Goal: Task Accomplishment & Management: Complete application form

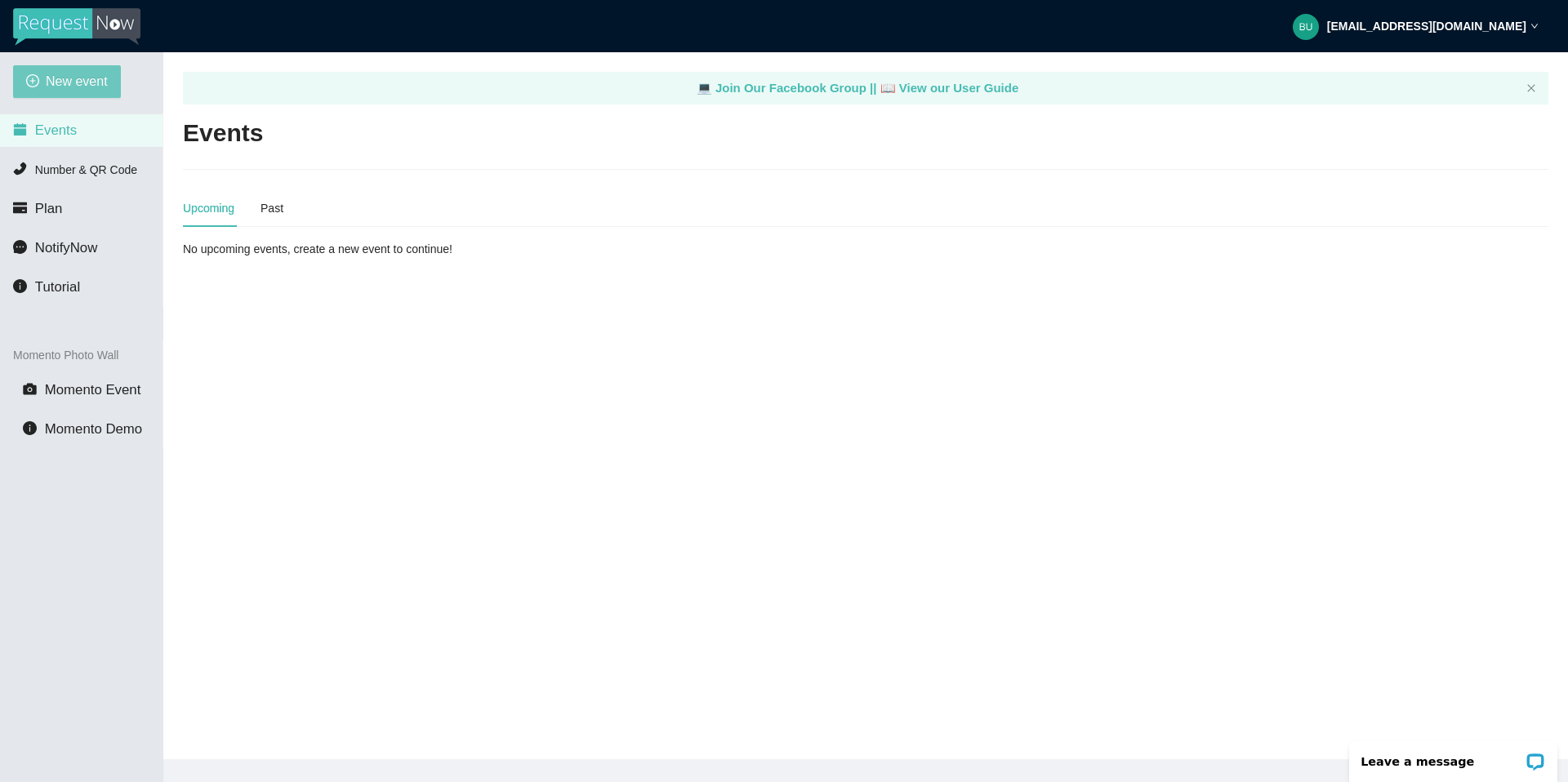
click at [81, 82] on span "New event" at bounding box center [76, 81] width 62 height 21
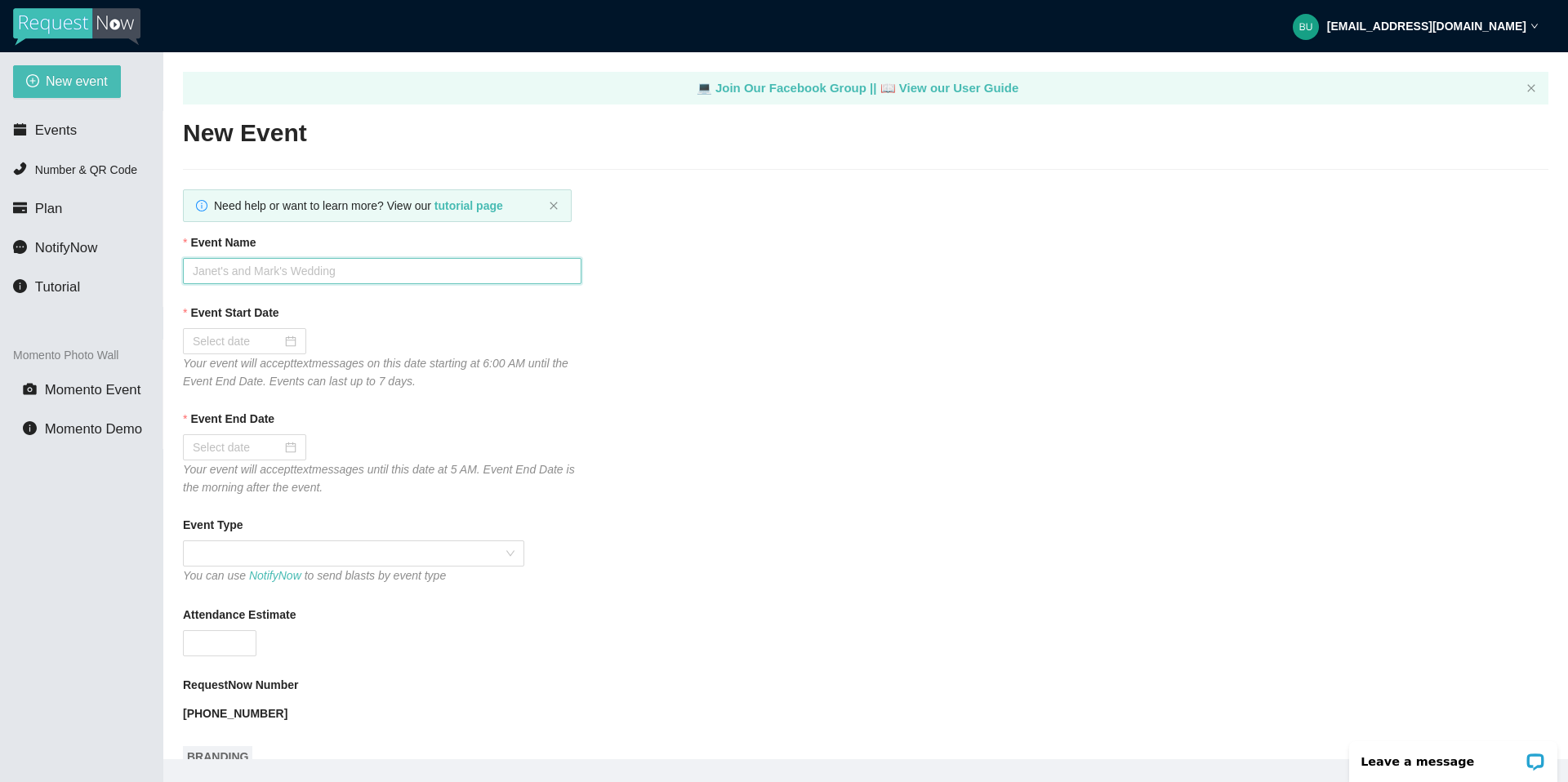
click at [267, 270] on input "Event Name" at bounding box center [382, 271] width 399 height 26
type input "[PERSON_NAME] PLACE"
click at [281, 346] on div at bounding box center [244, 341] width 103 height 18
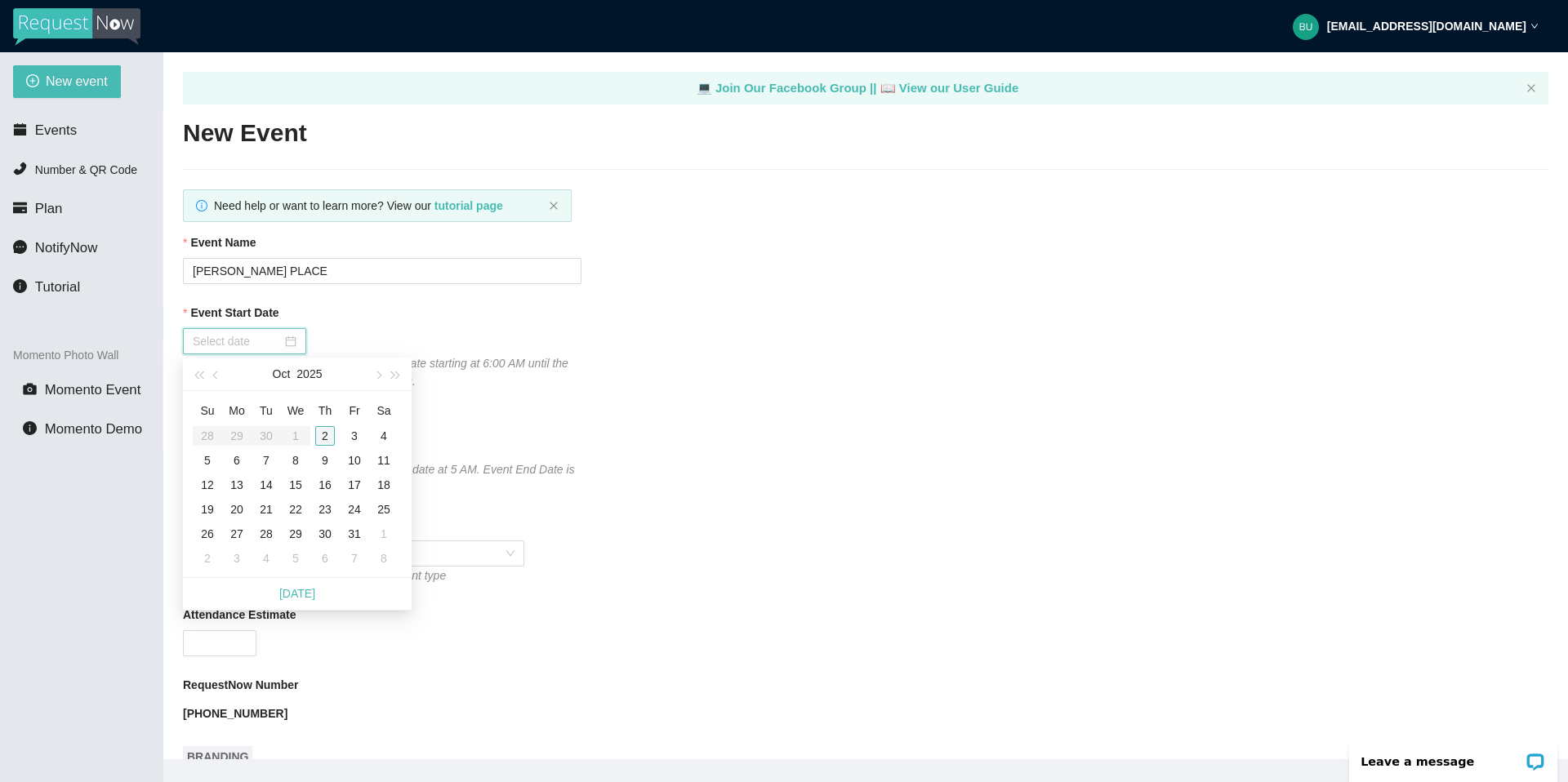
type input "[DATE]"
click at [328, 438] on div "2" at bounding box center [324, 435] width 20 height 20
type input "[DATE]"
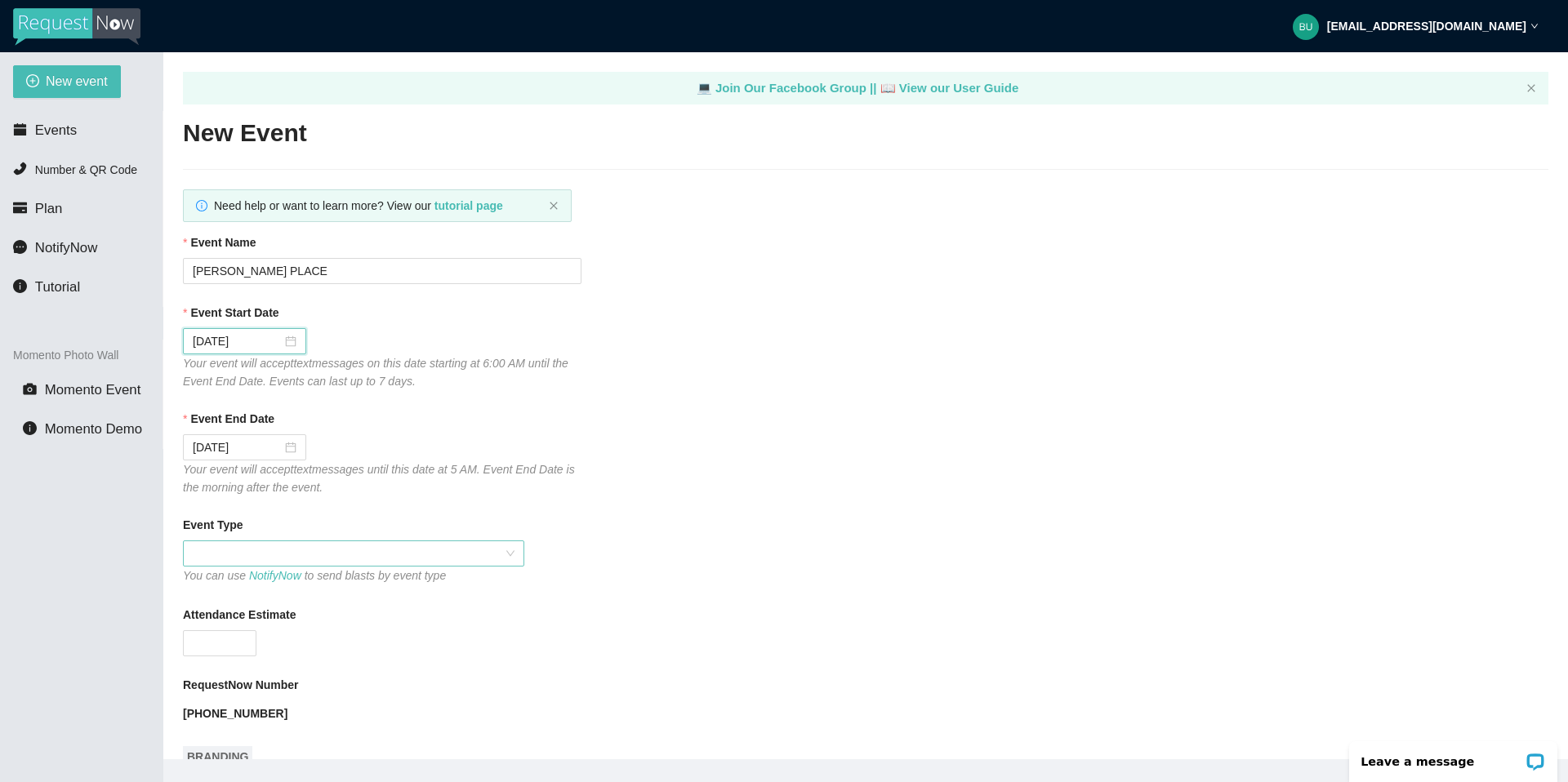
click at [290, 555] on span at bounding box center [353, 554] width 322 height 24
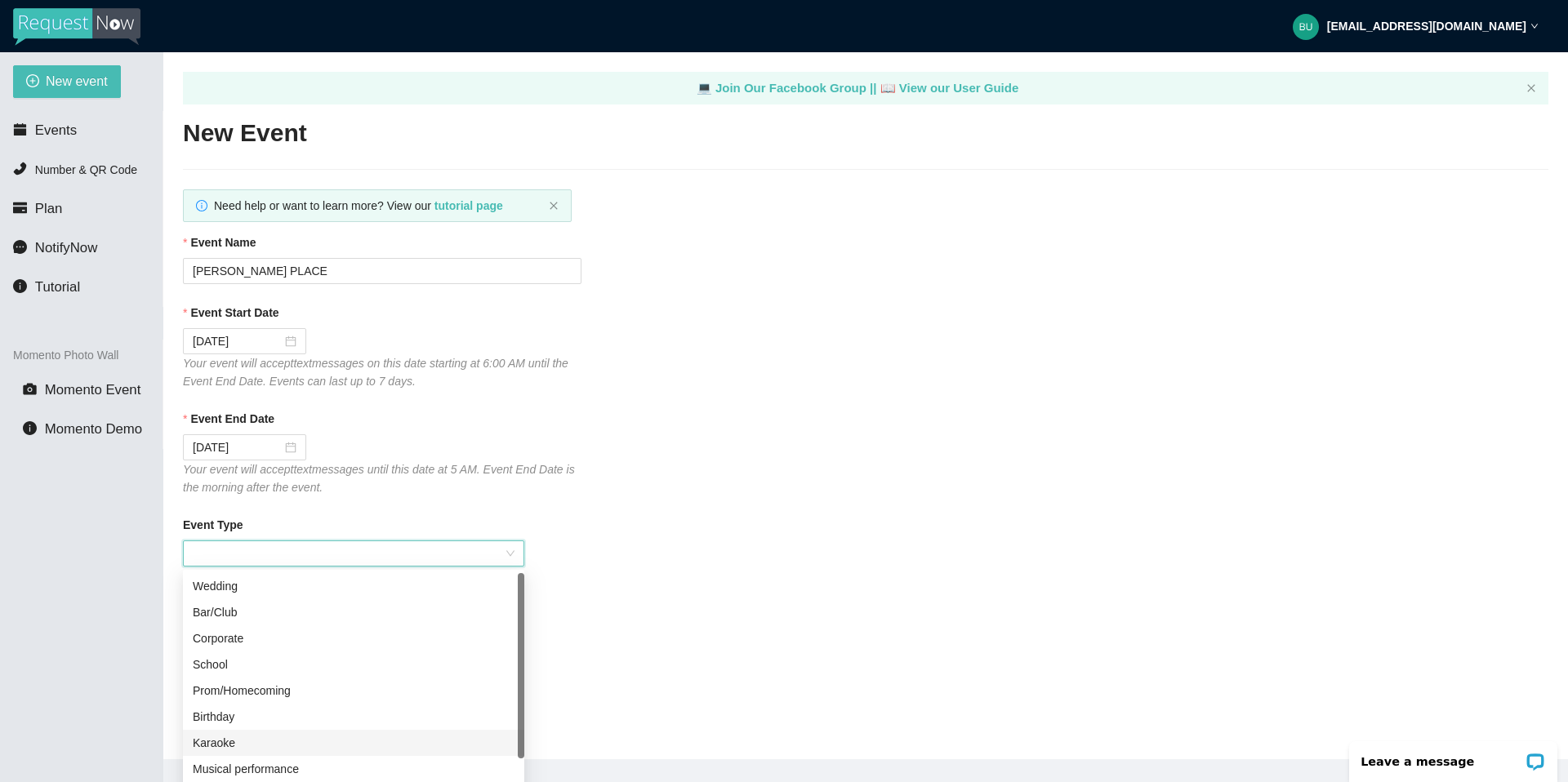
click at [243, 738] on div "Karaoke" at bounding box center [353, 743] width 322 height 18
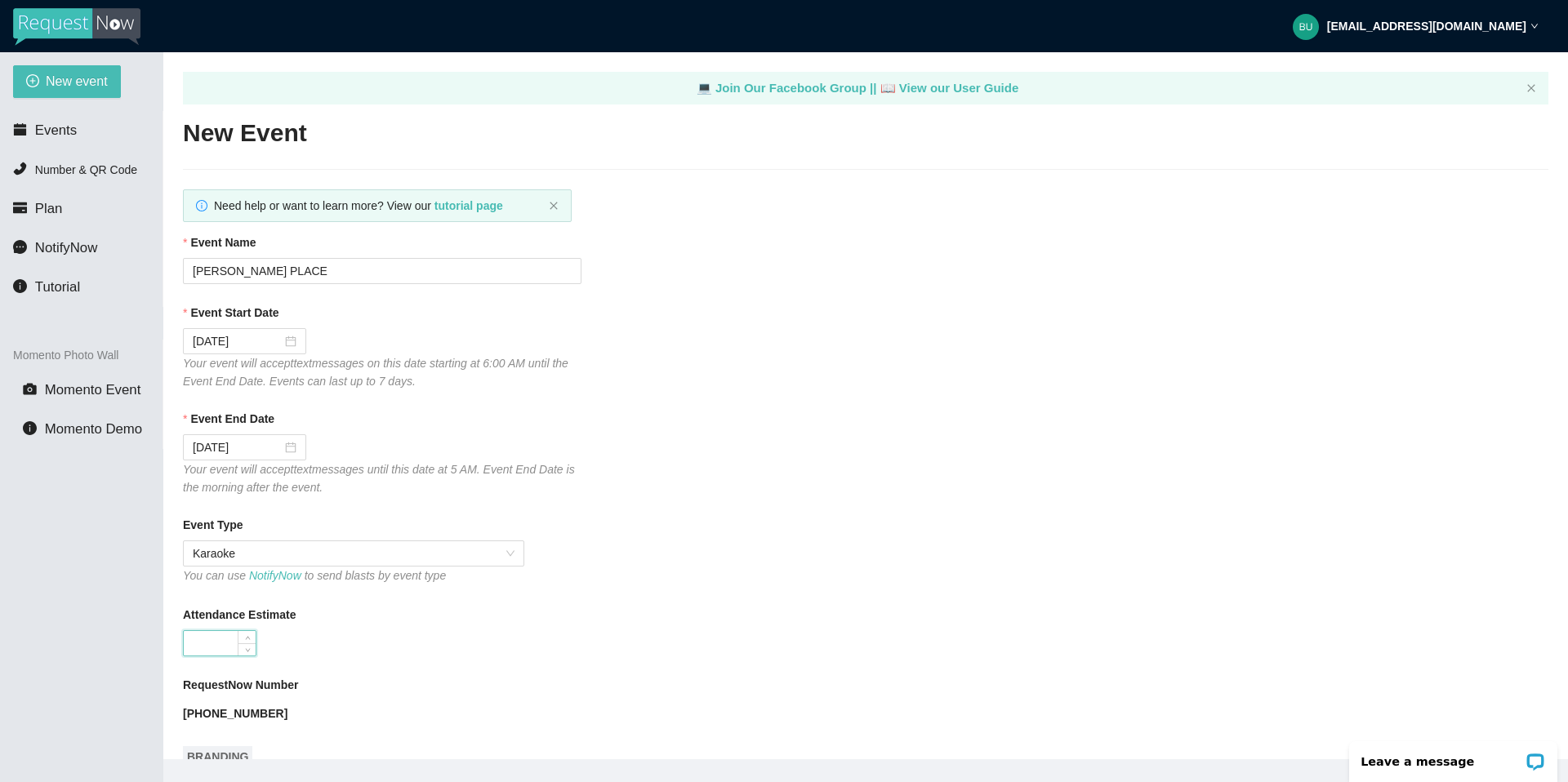
click at [230, 651] on input "Attendance Estimate" at bounding box center [219, 643] width 72 height 24
type input "60"
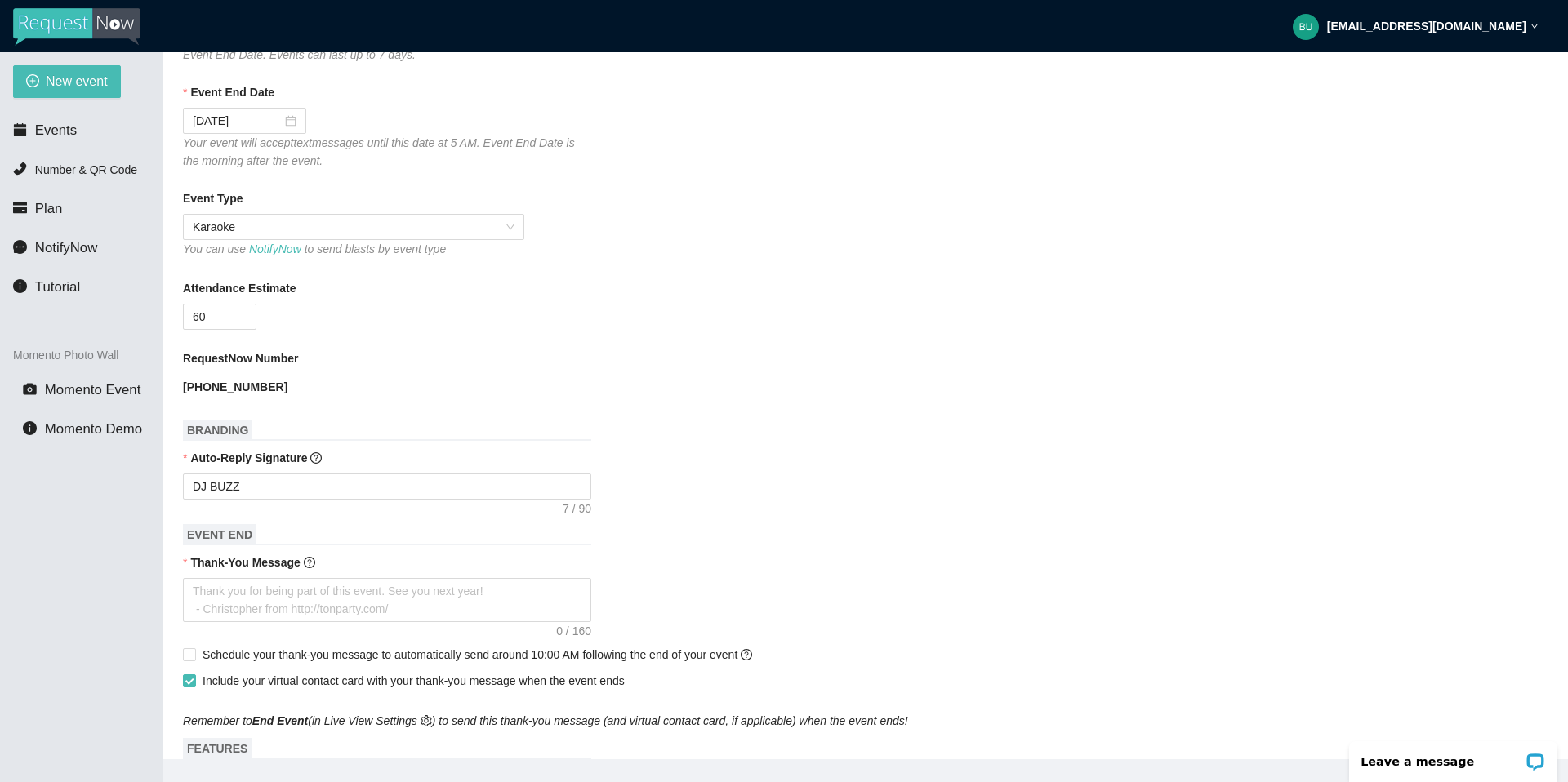
scroll to position [360, 0]
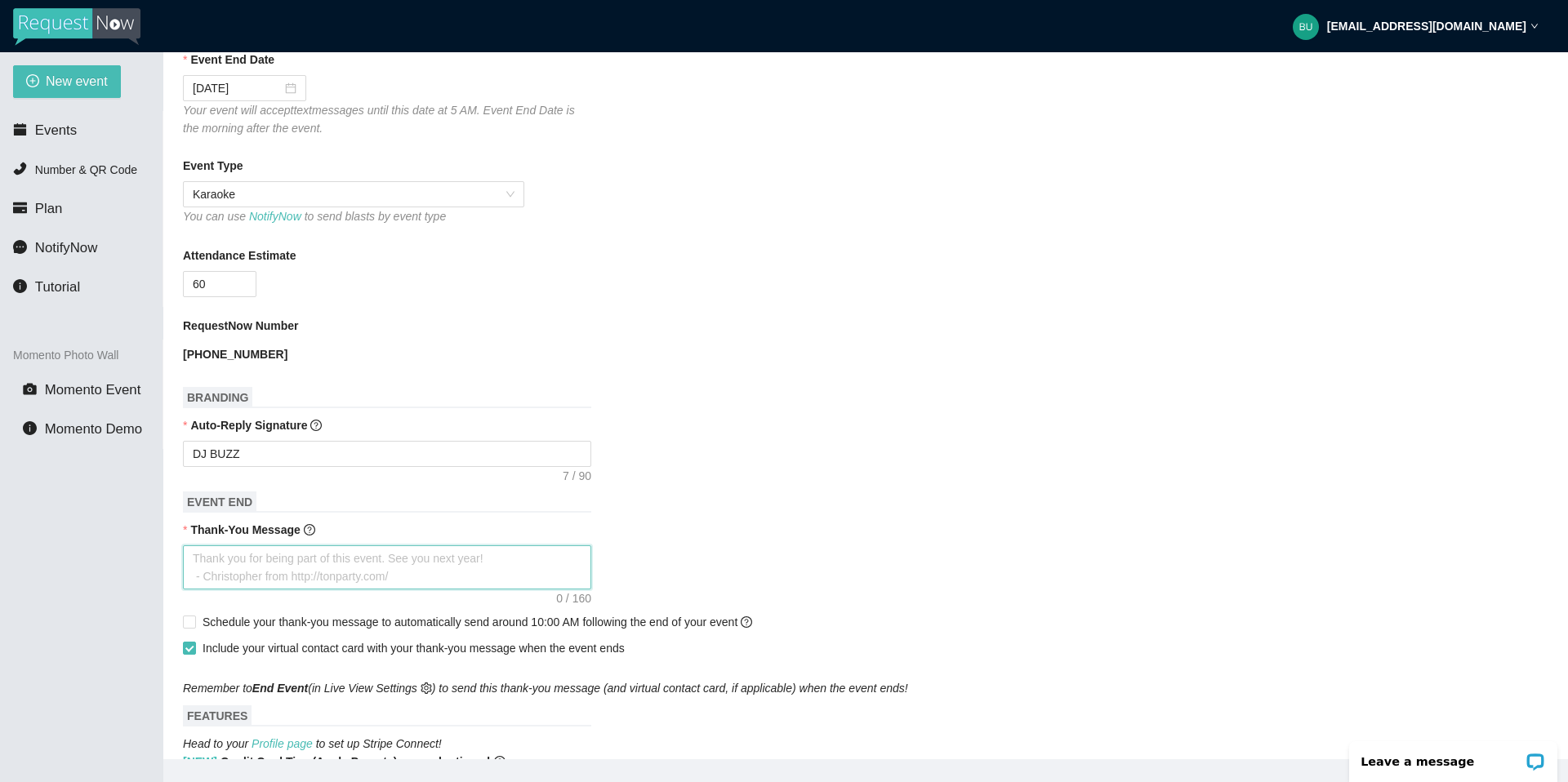
click at [321, 570] on textarea "Thank-You Message" at bounding box center [387, 567] width 408 height 44
type textarea "T"
type textarea "Th"
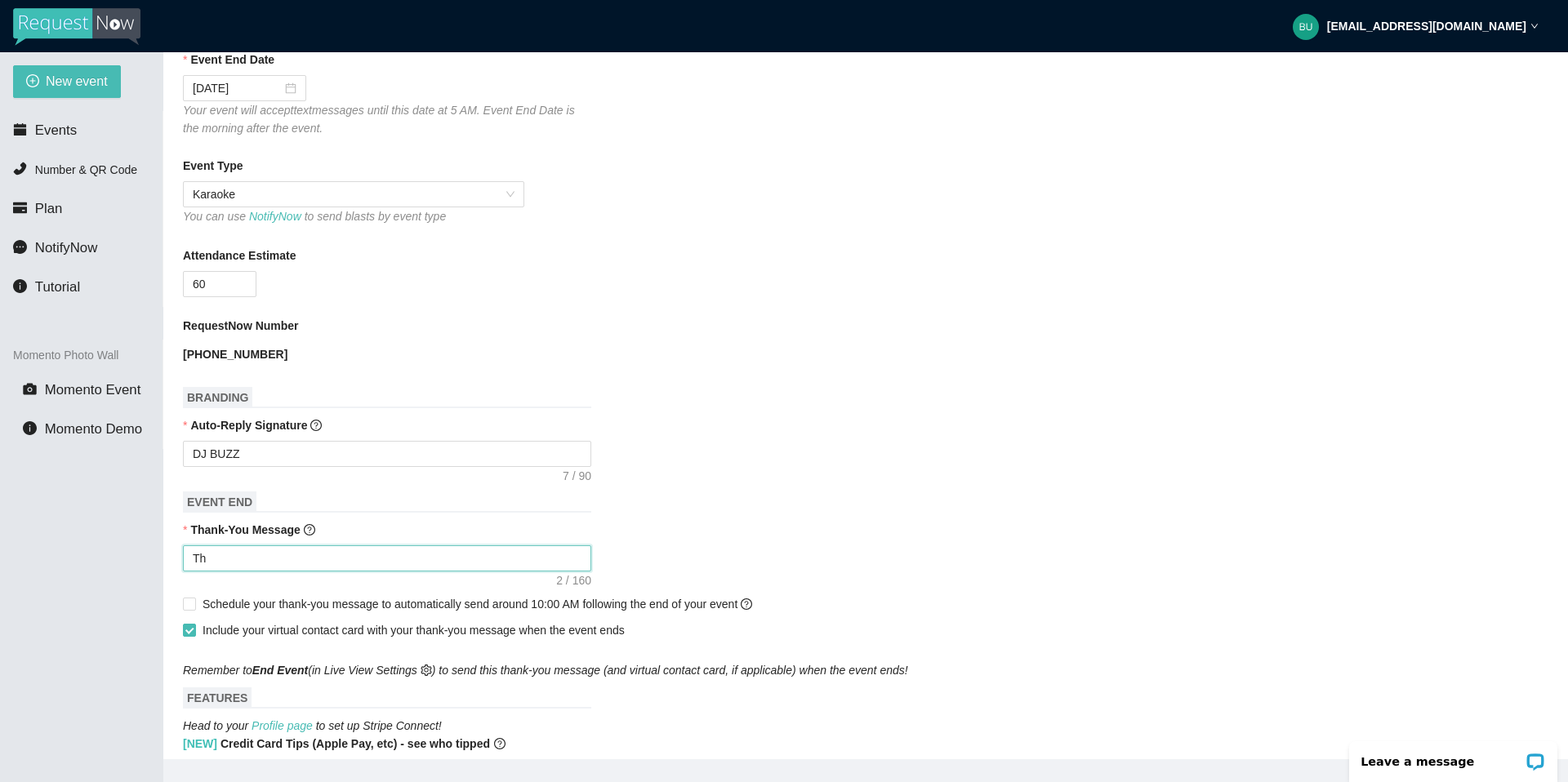
type textarea "Tha"
type textarea "Than"
type textarea "Thank"
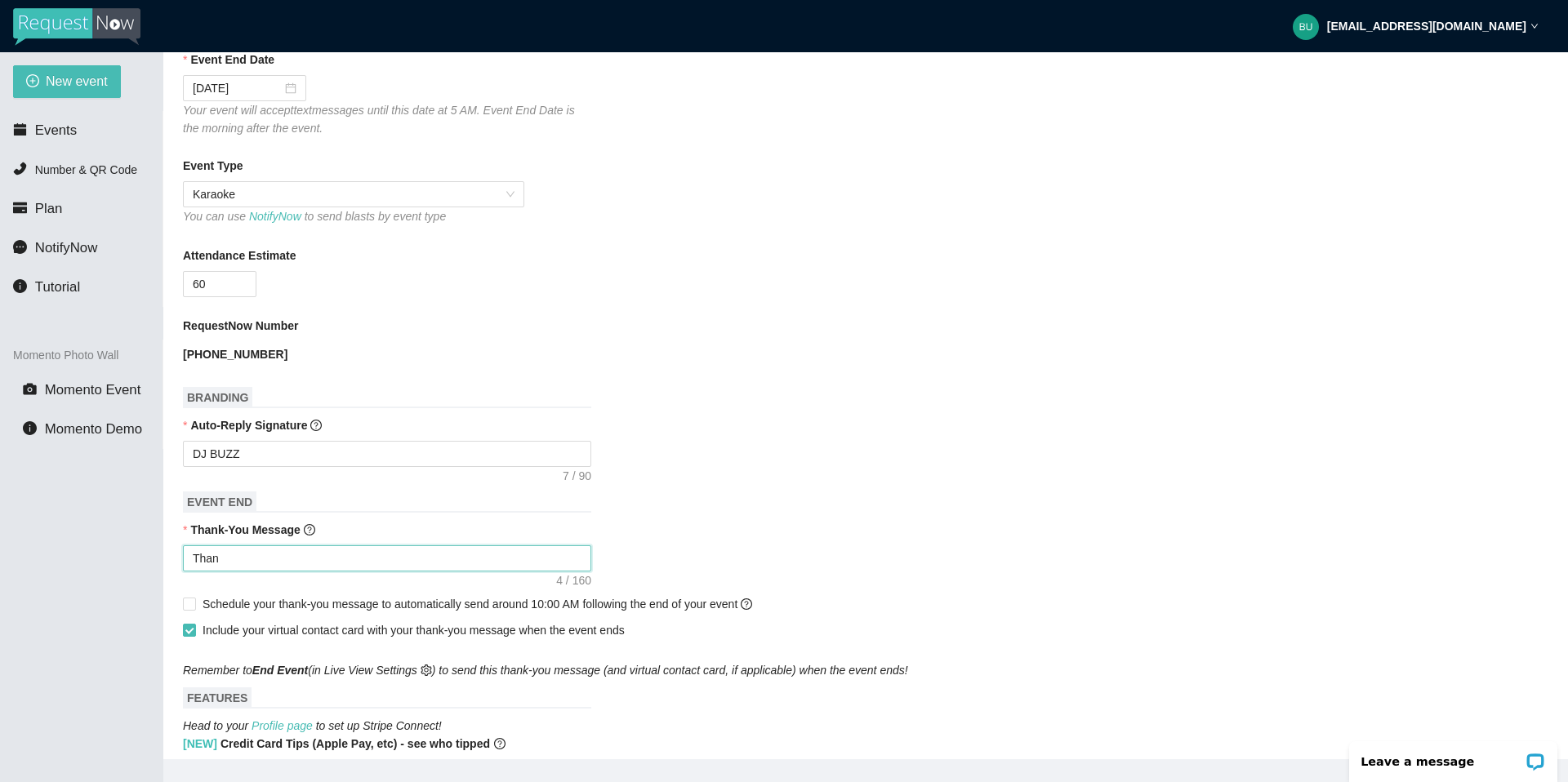
type textarea "Thank"
type textarea "Thank y"
type textarea "Thank yo"
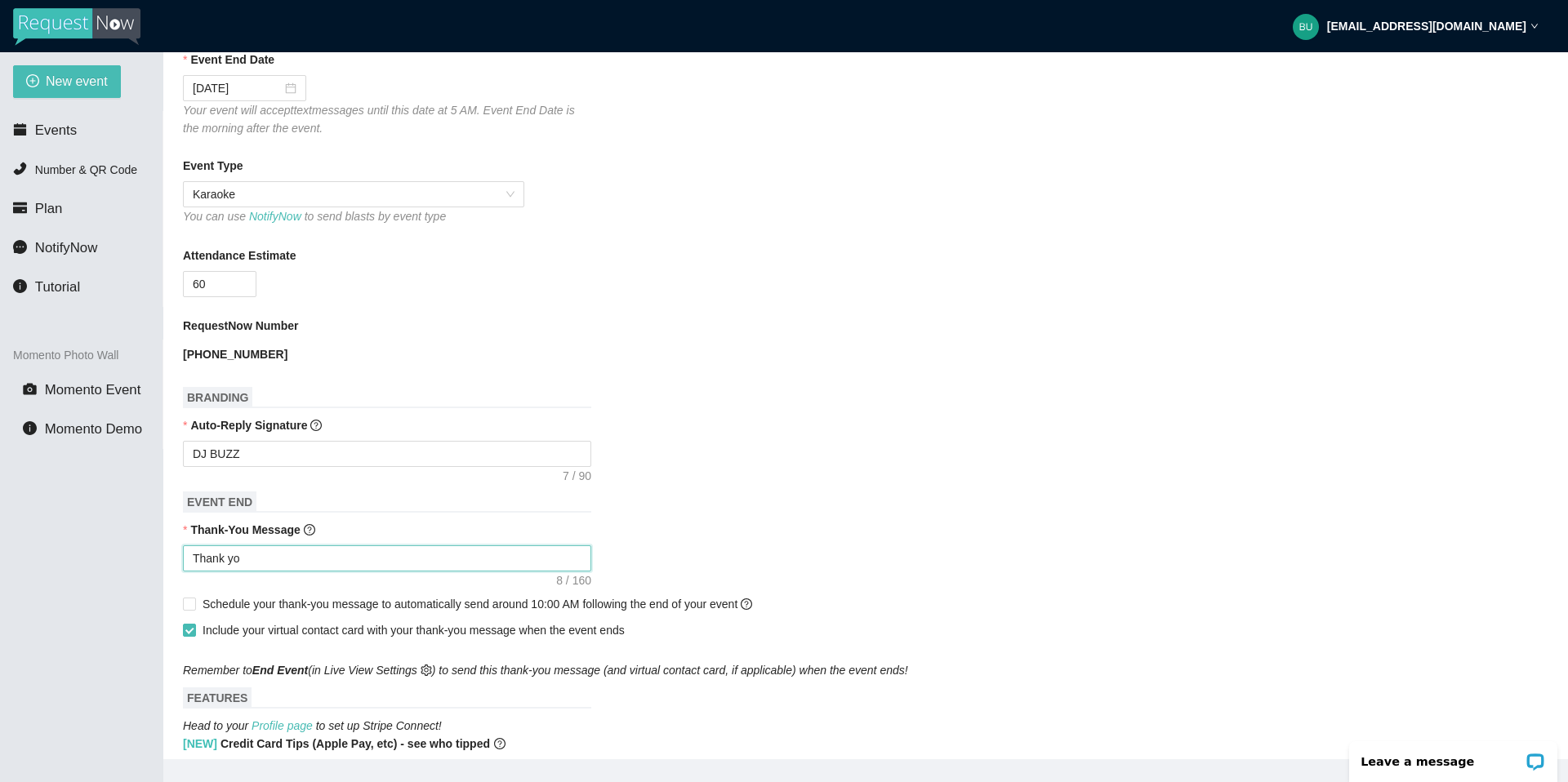
type textarea "Thank you"
type textarea "Thank you f"
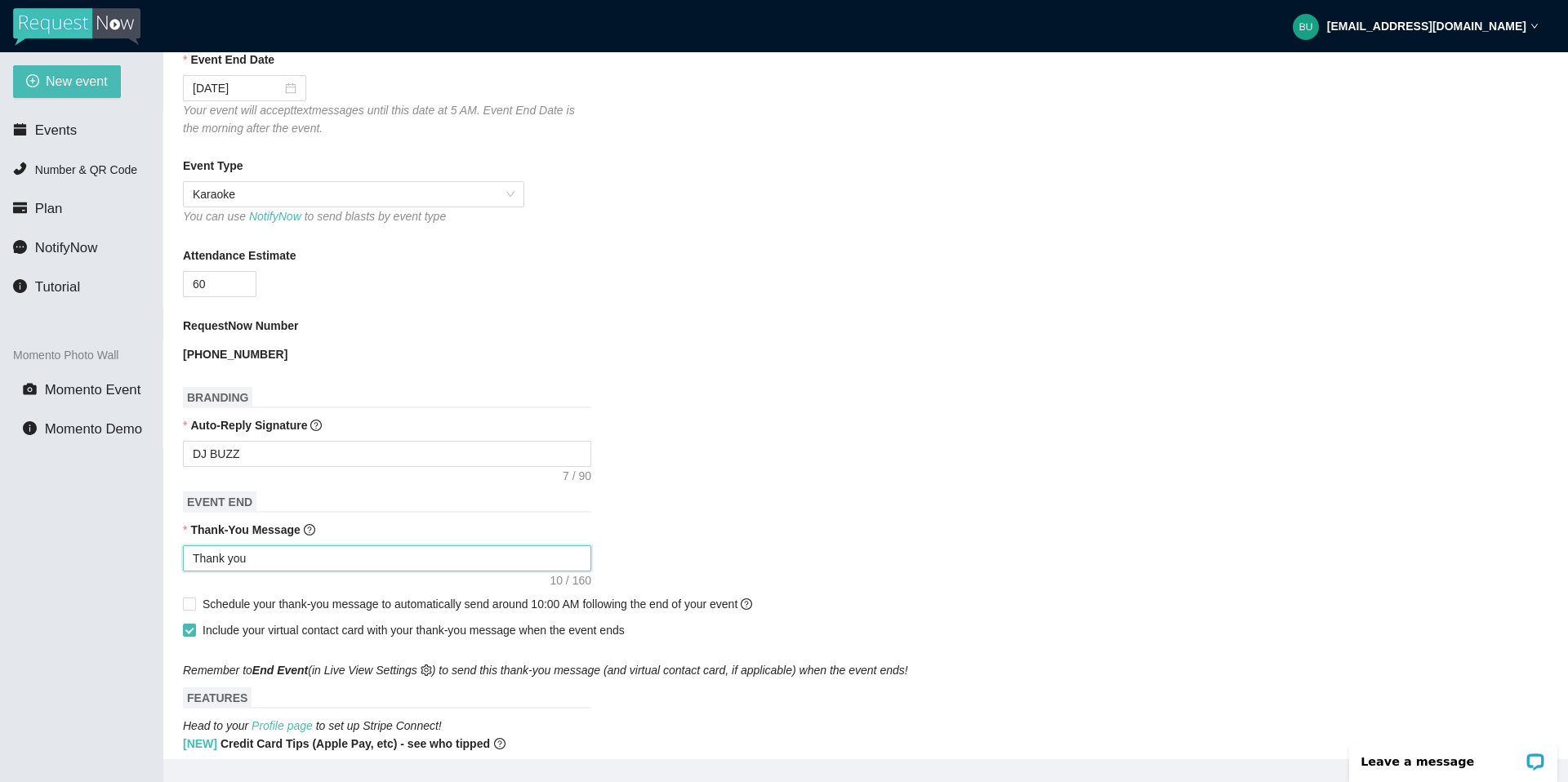
type textarea "Thank you f"
type textarea "Thank you fo"
type textarea "Thank you for"
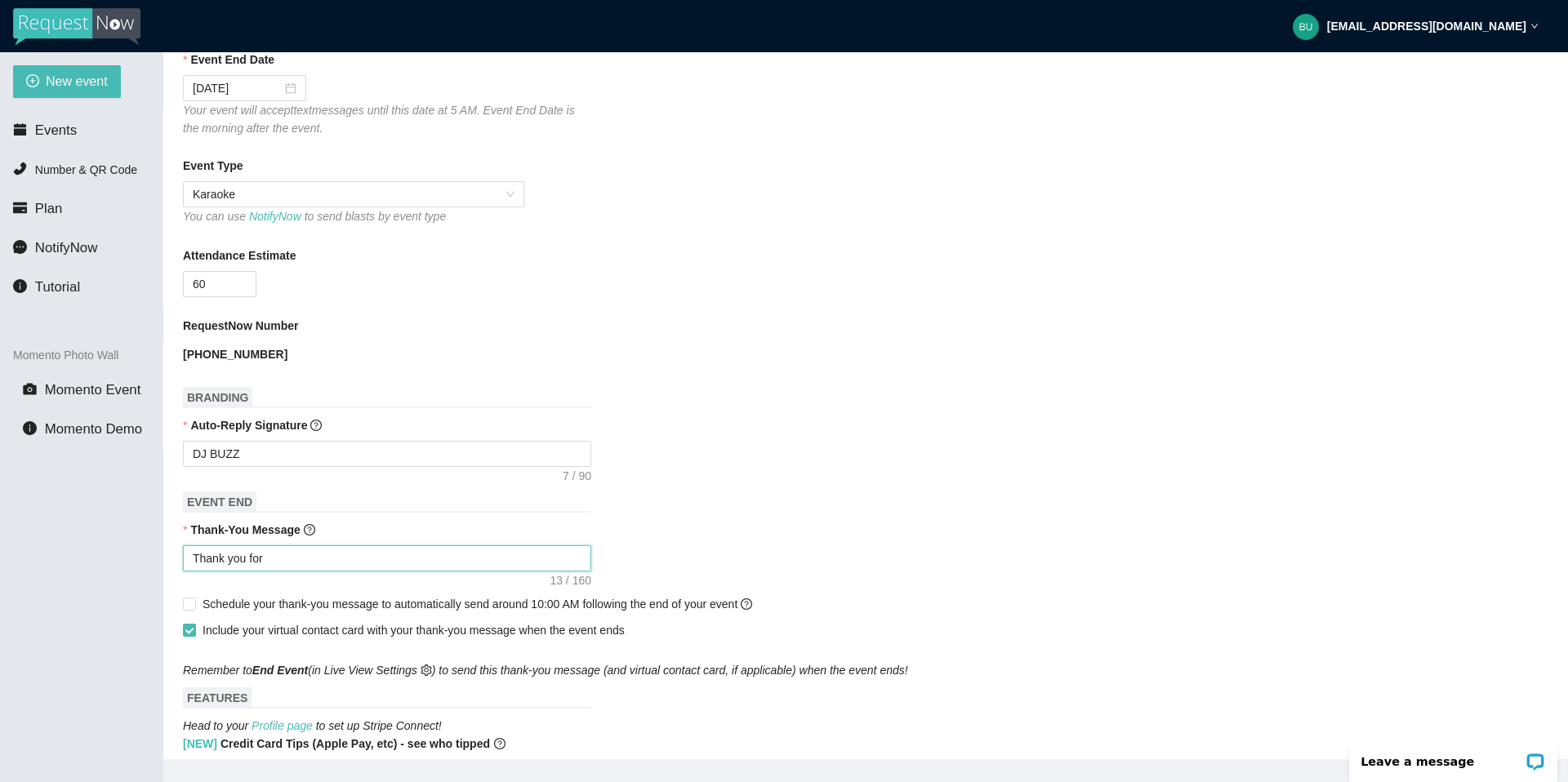
type textarea "Thank you for"
type textarea "Thank you for c"
type textarea "Thank you for co"
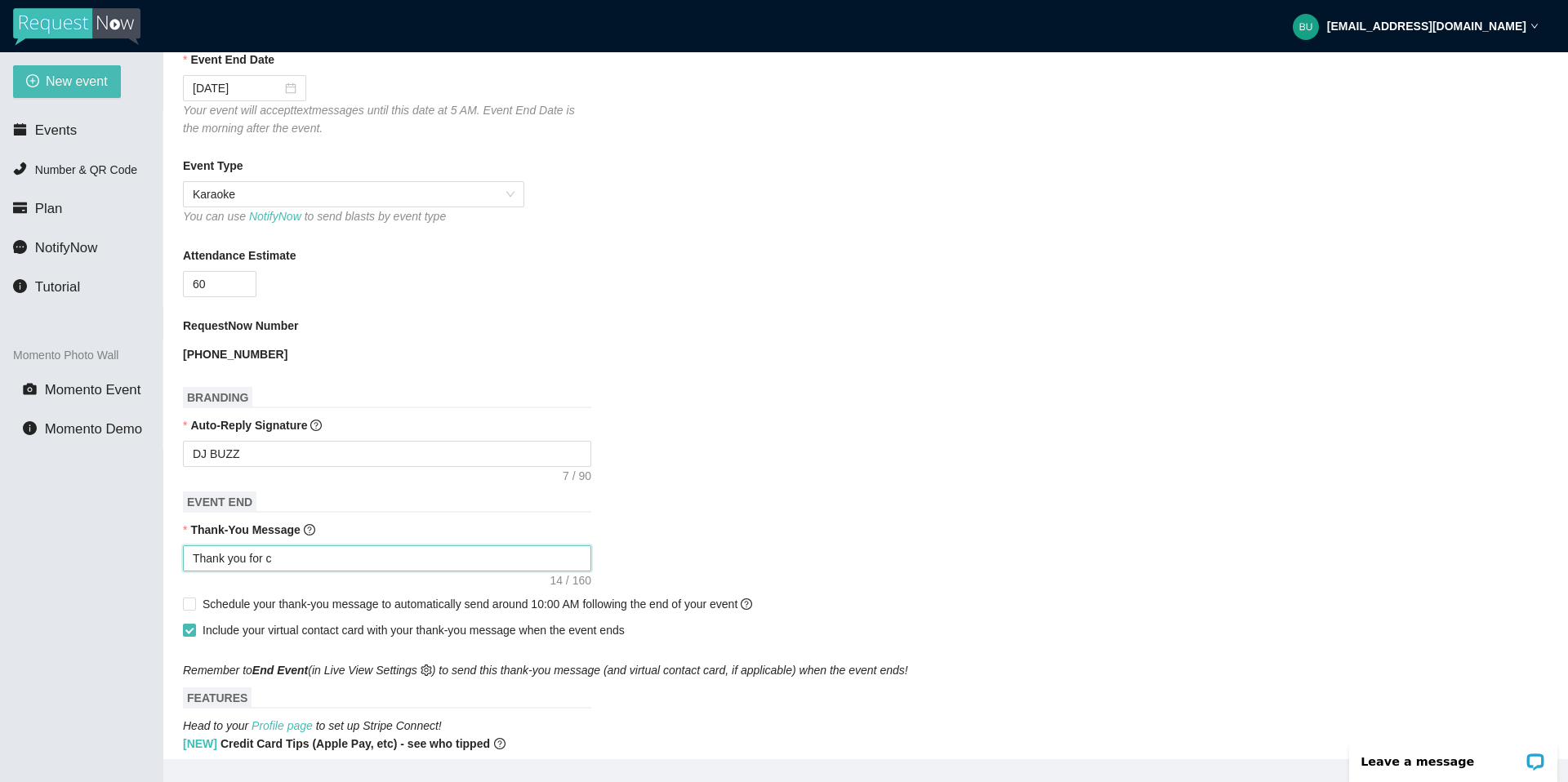
type textarea "Thank you for co"
type textarea "Thank you for com"
type textarea "Thank you for comi"
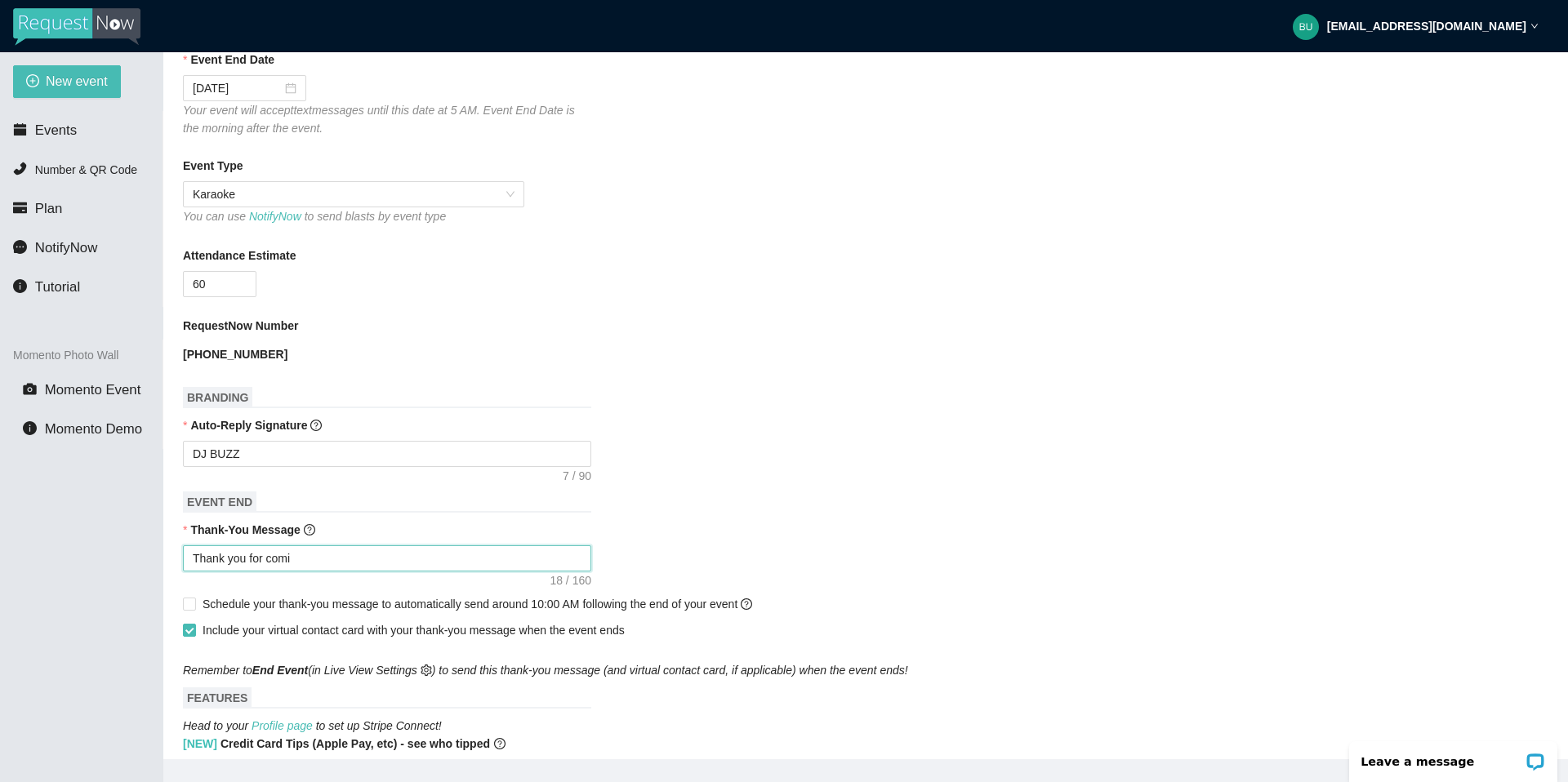
type textarea "Thank you for comin"
type textarea "Thank you for coming"
type textarea "Thank you for coming."
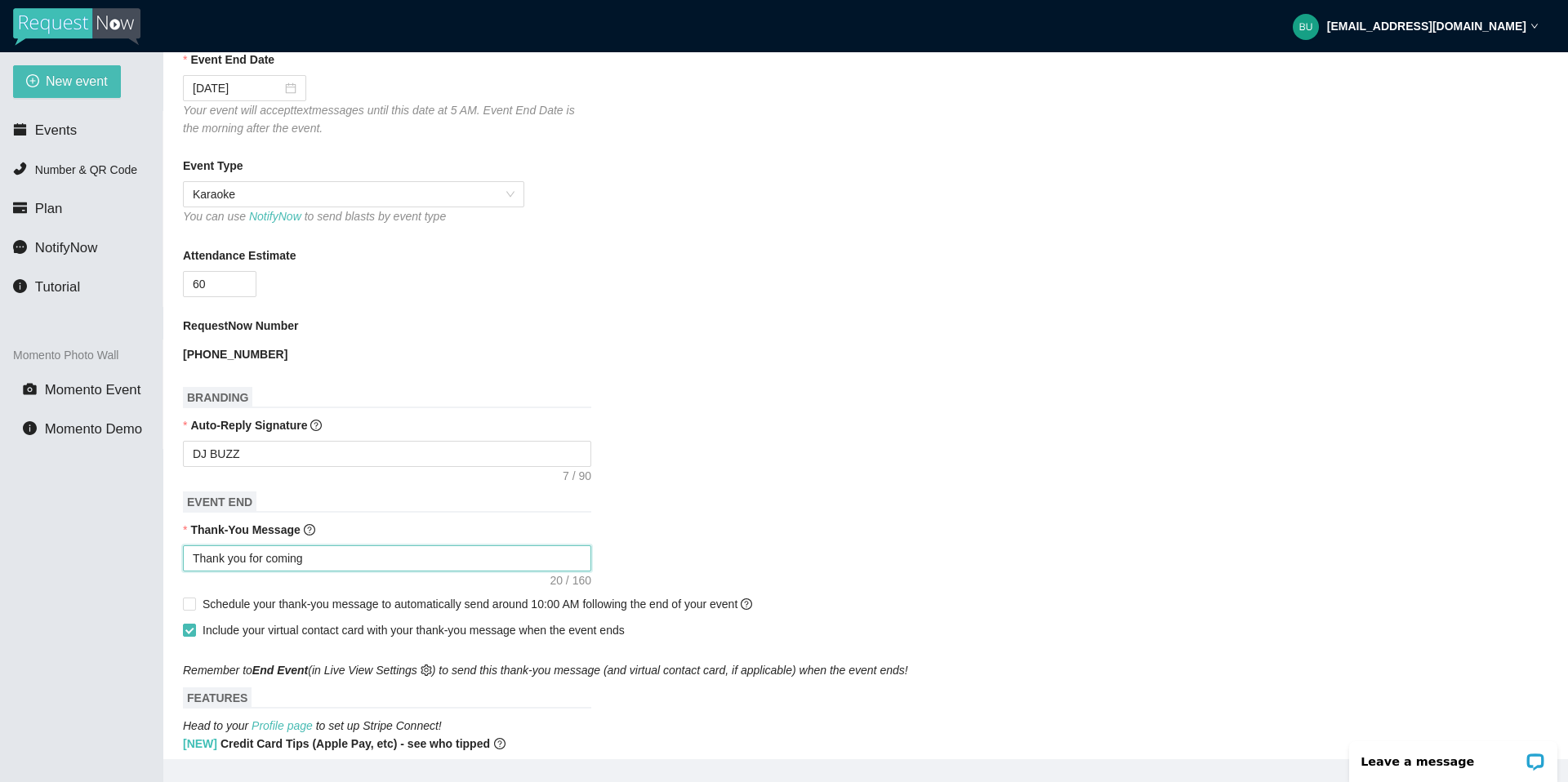
type textarea "Thank you for coming."
type textarea "Thank you for coming. #"
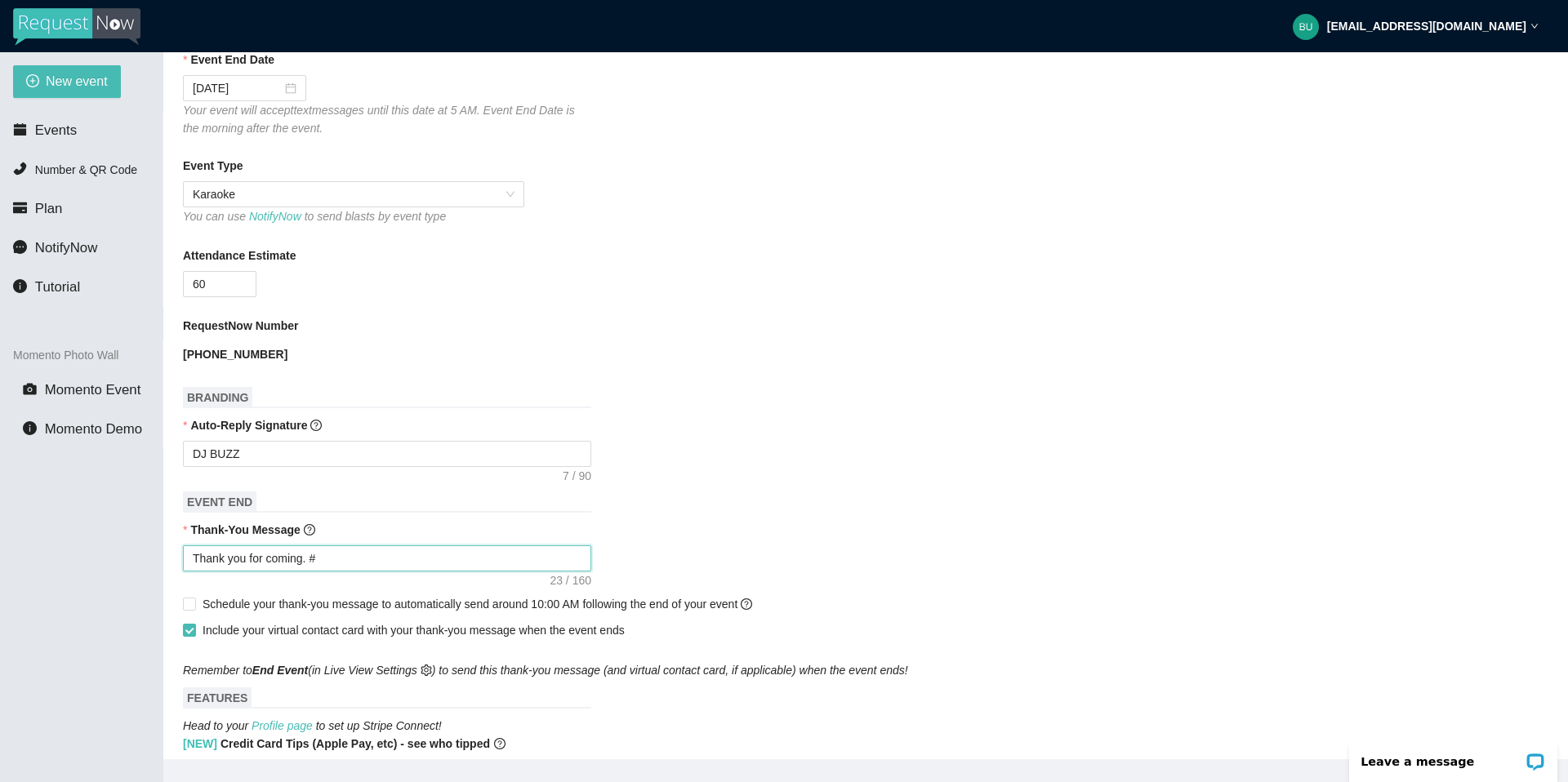
type textarea "Thank you for coming. #D"
type textarea "Thank you for coming. #DJ"
type textarea "Thank you for coming. #DJC"
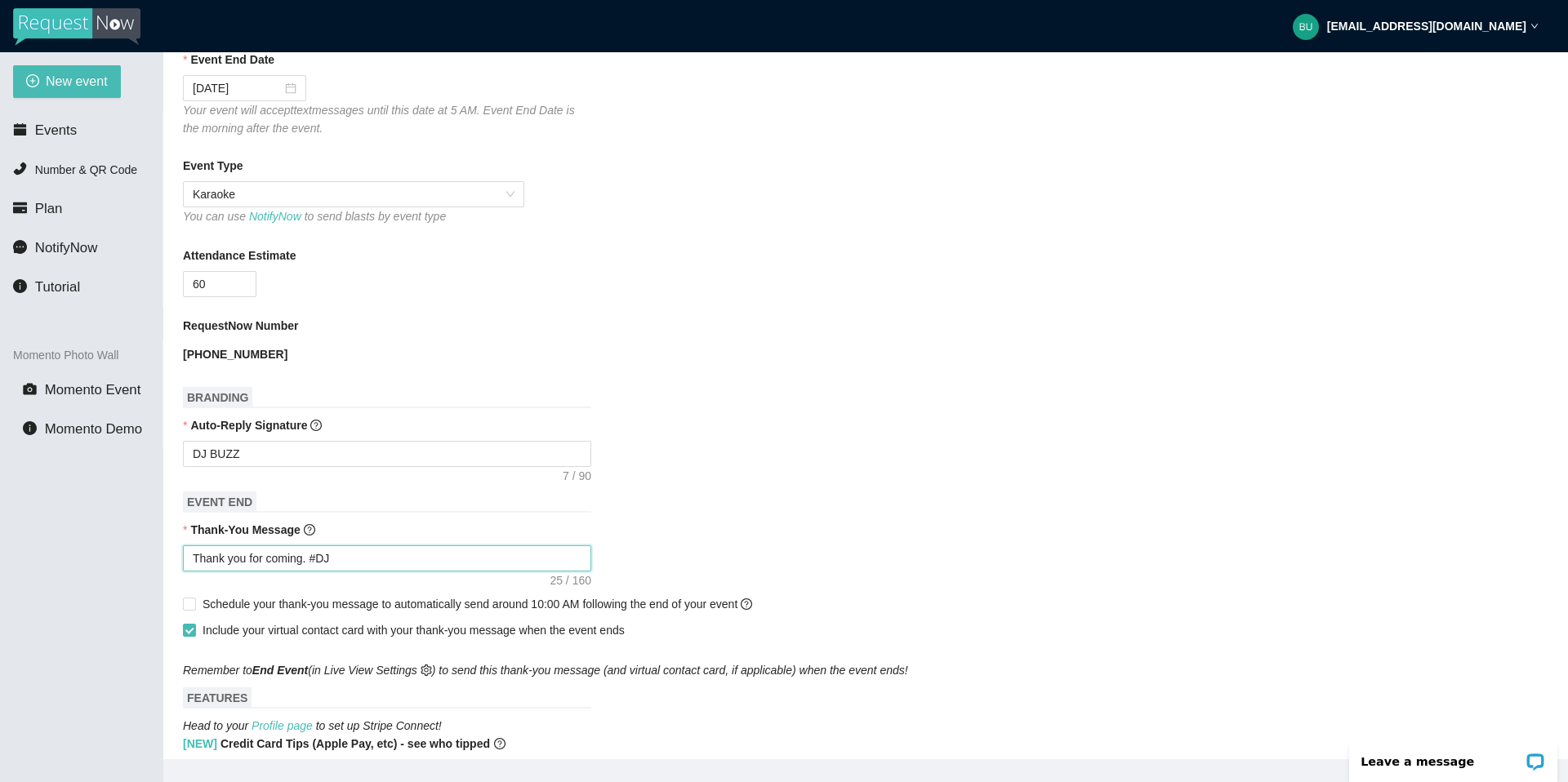
type textarea "Thank you for coming. #DJC"
type textarea "Thank you for coming. #DJ"
type textarea "Thank you for coming. #DJB"
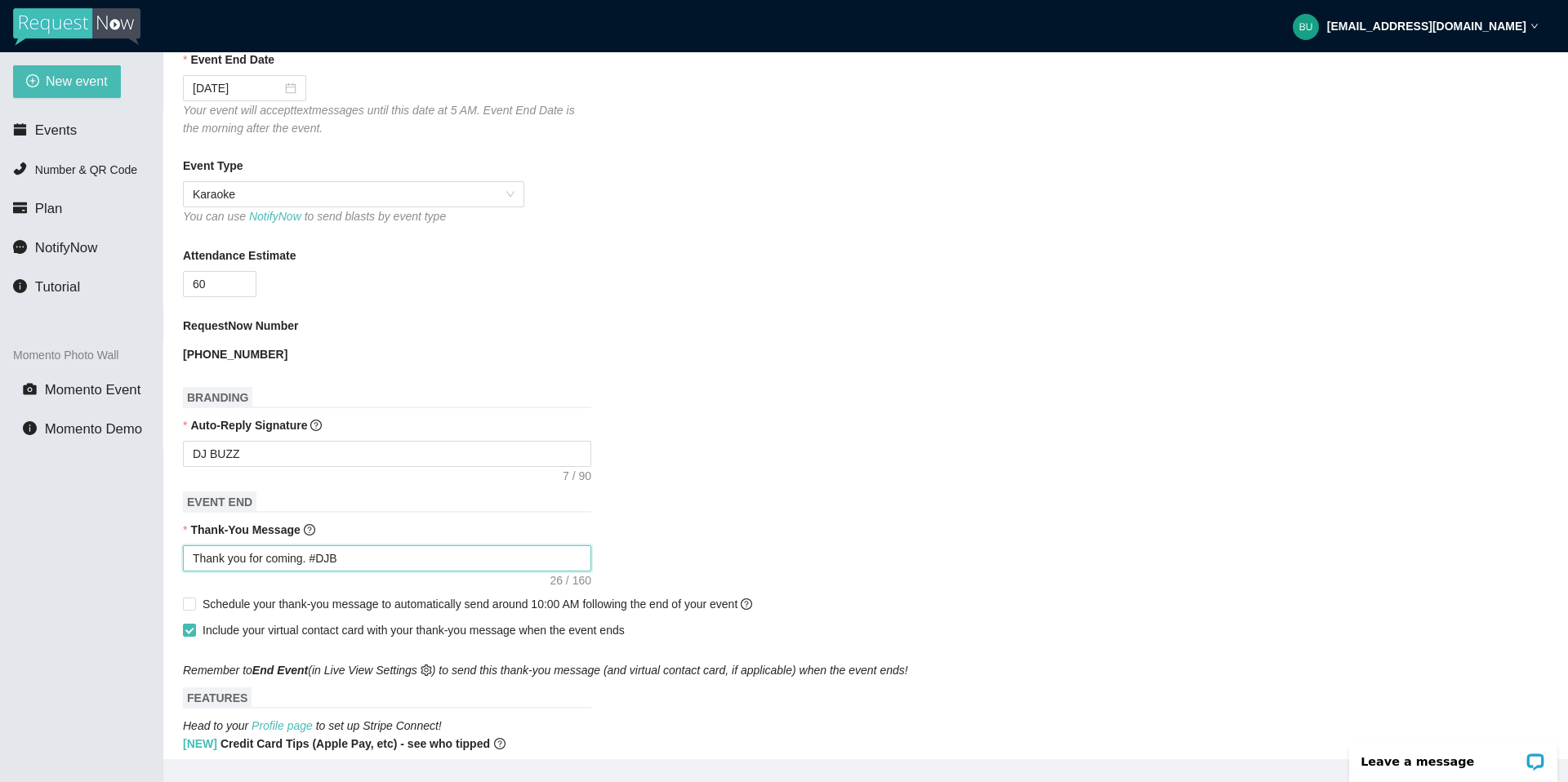
type textarea "Thank you for coming. #DJBU"
type textarea "Thank you for coming. #DJBUZ"
type textarea "Thank you for coming. #DJBUZZ"
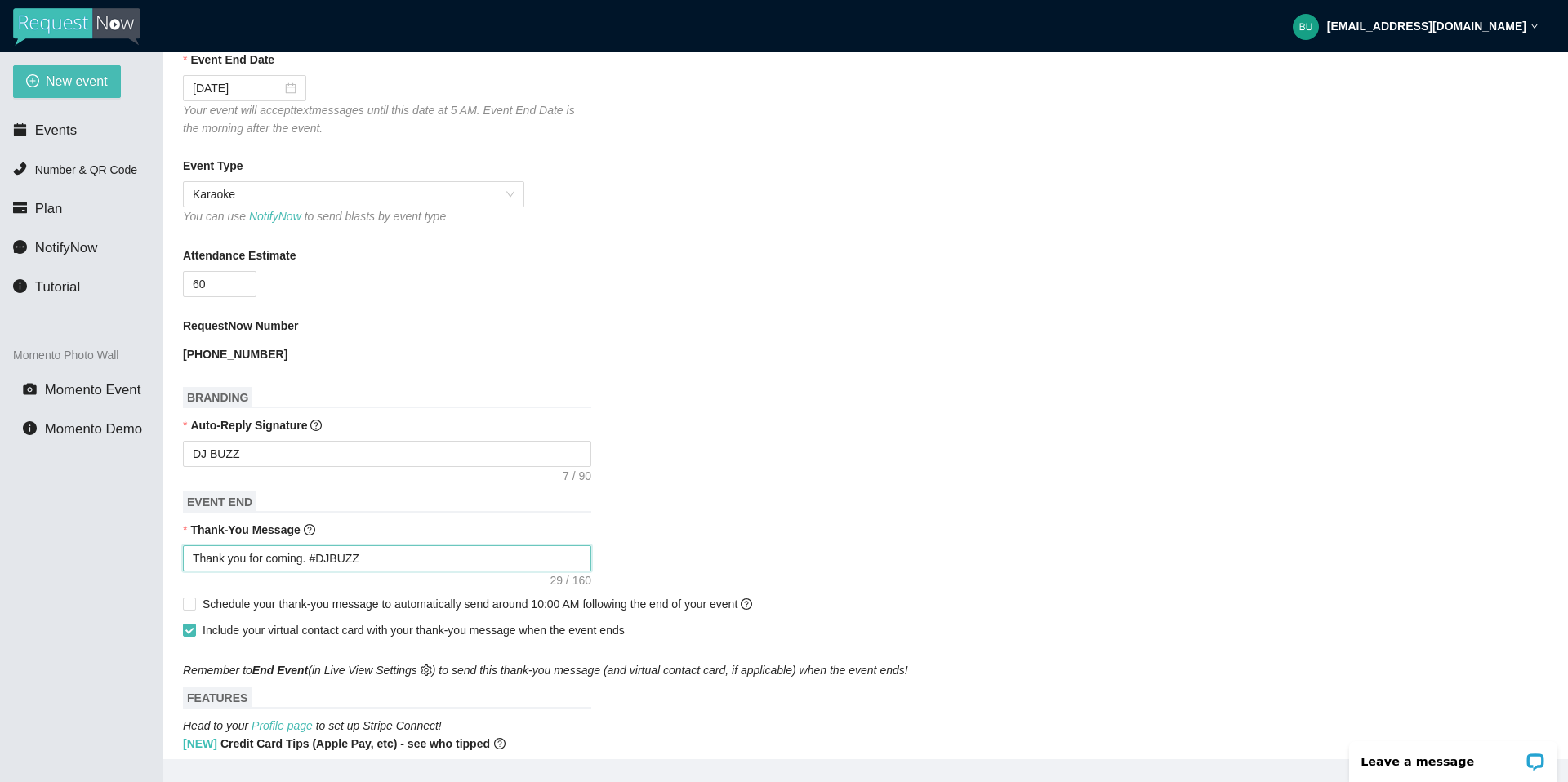
type textarea "Thank you for coming. #DJBUZZ"
click at [967, 583] on form "Event Name [PERSON_NAME] PLACE Event Start Date [DATE] Your event will accept t…" at bounding box center [865, 547] width 1366 height 1347
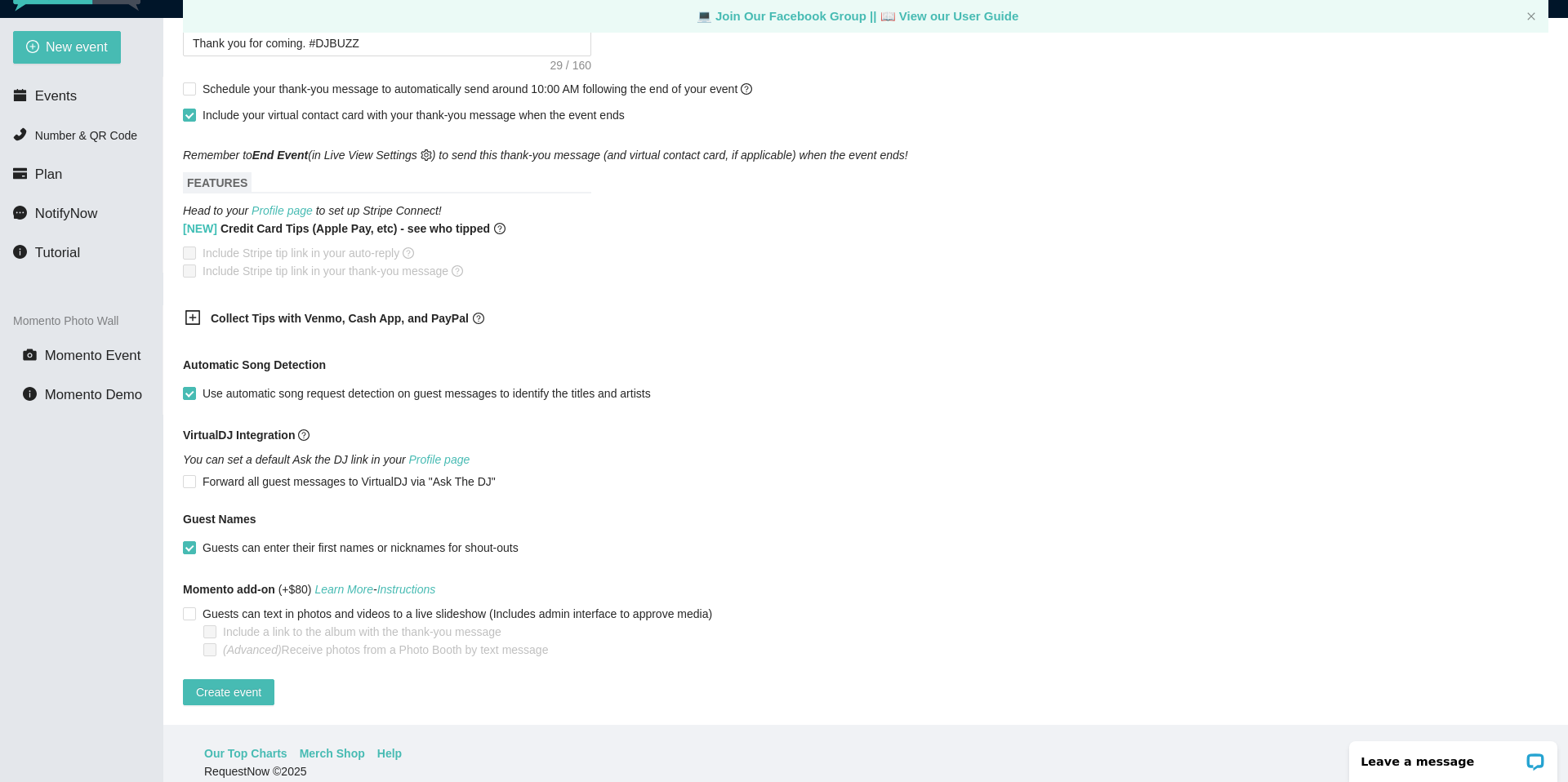
scroll to position [52, 0]
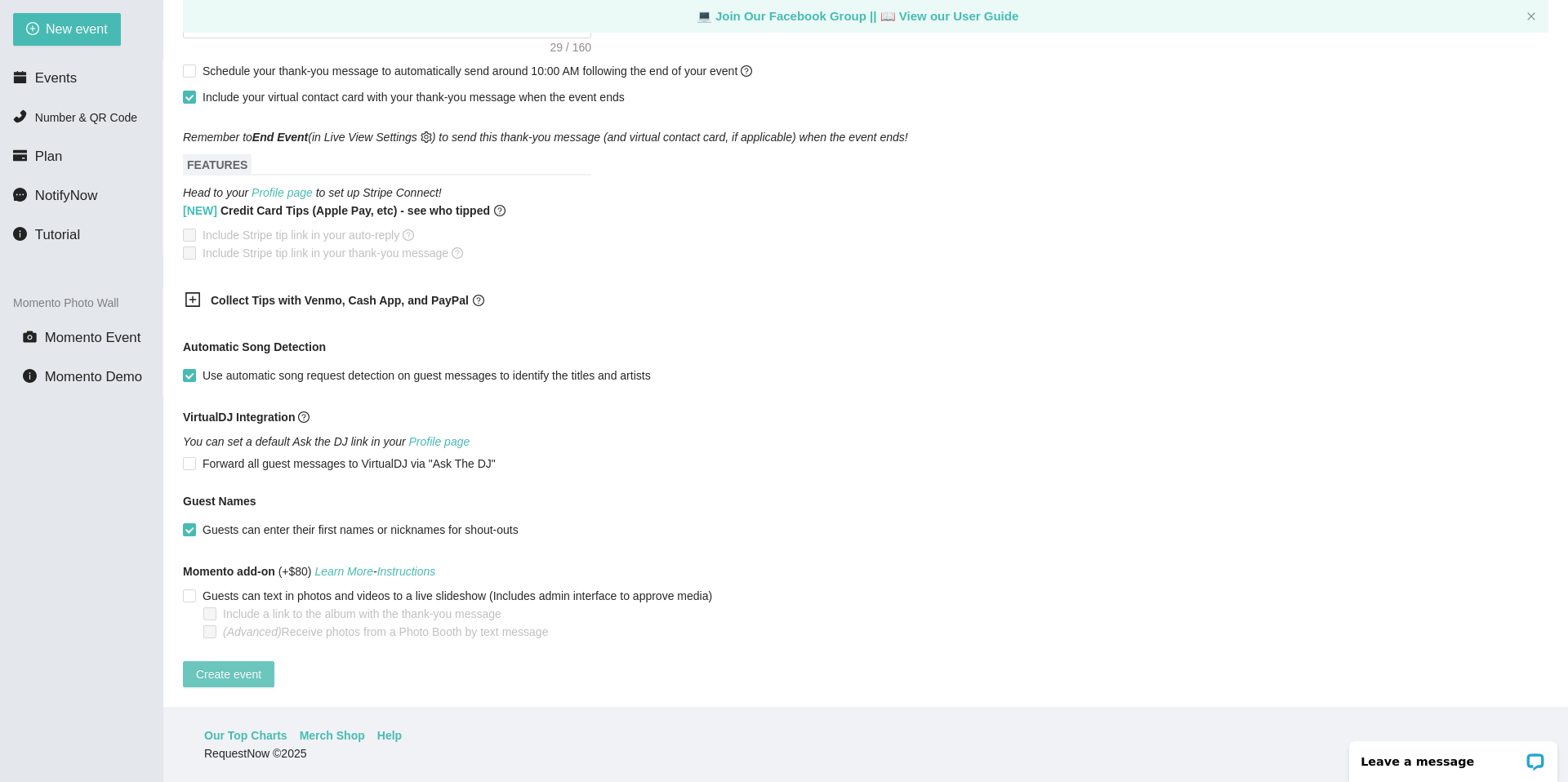
drag, startPoint x: 387, startPoint y: 574, endPoint x: 226, endPoint y: 663, distance: 184.0
click at [227, 663] on form "Event Name [PERSON_NAME] PLACE Event Start Date [DATE] Your event will accept t…" at bounding box center [865, 14] width 1366 height 1347
click at [226, 665] on span "Create event" at bounding box center [228, 674] width 65 height 18
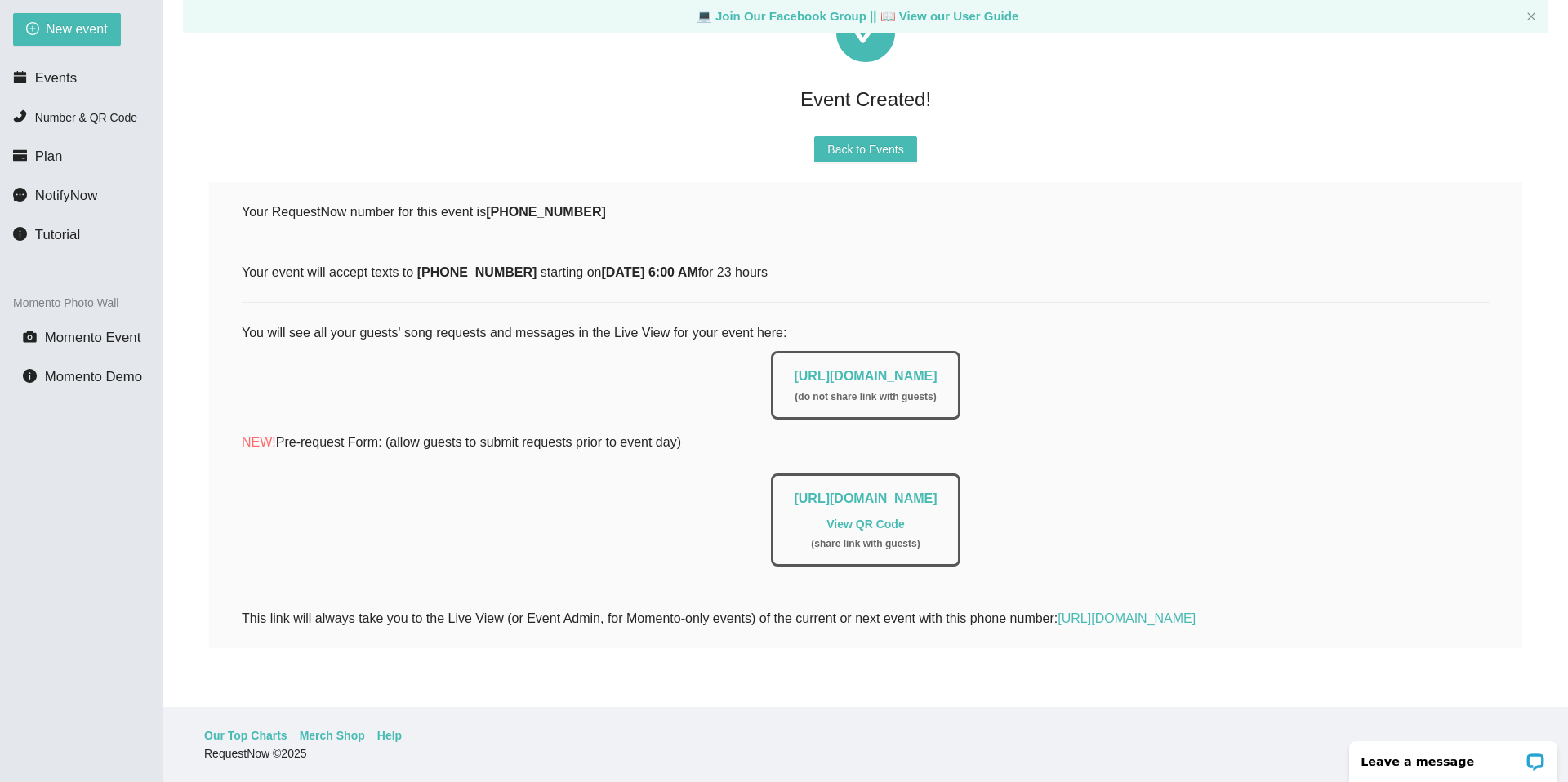
scroll to position [113, 0]
click at [901, 369] on link "[URL][DOMAIN_NAME]" at bounding box center [865, 376] width 143 height 14
